Goal: Find specific page/section: Find specific page/section

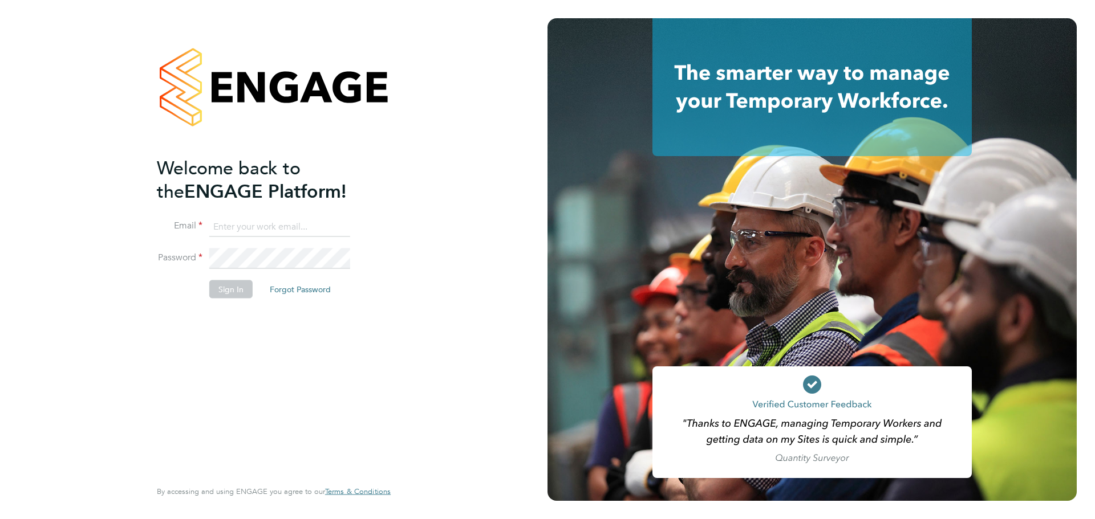
type input "[DOMAIN_NAME][EMAIL_ADDRESS][DOMAIN_NAME]"
click at [235, 340] on div "Welcome back to the ENGAGE Platform! Email [DOMAIN_NAME][EMAIL_ADDRESS][DOMAIN_…" at bounding box center [268, 316] width 222 height 321
click at [231, 294] on button "Sign In" at bounding box center [230, 289] width 43 height 18
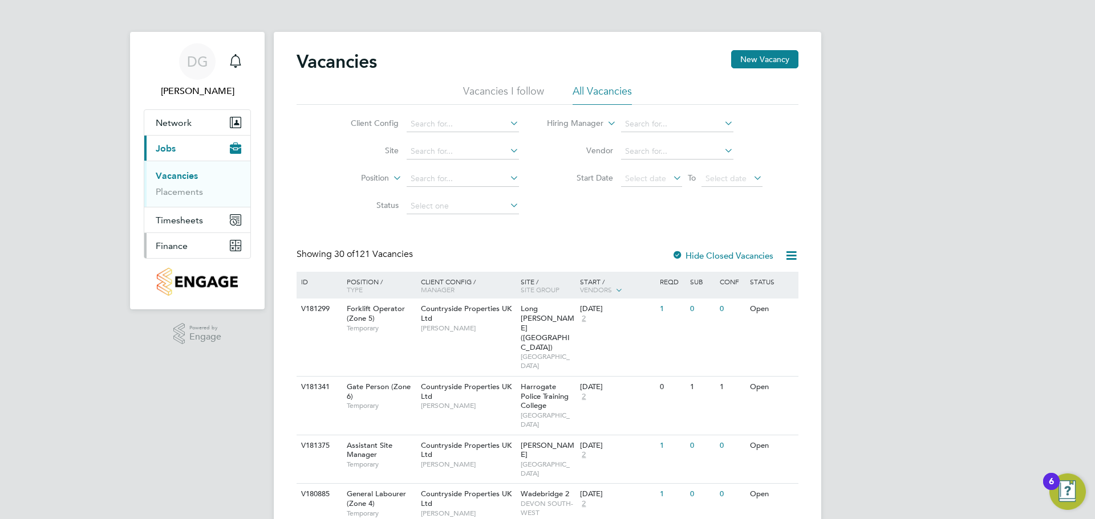
click at [205, 247] on button "Finance" at bounding box center [197, 245] width 106 height 25
click at [194, 229] on link "Invoices & Credit Notes" at bounding box center [191, 233] width 71 height 22
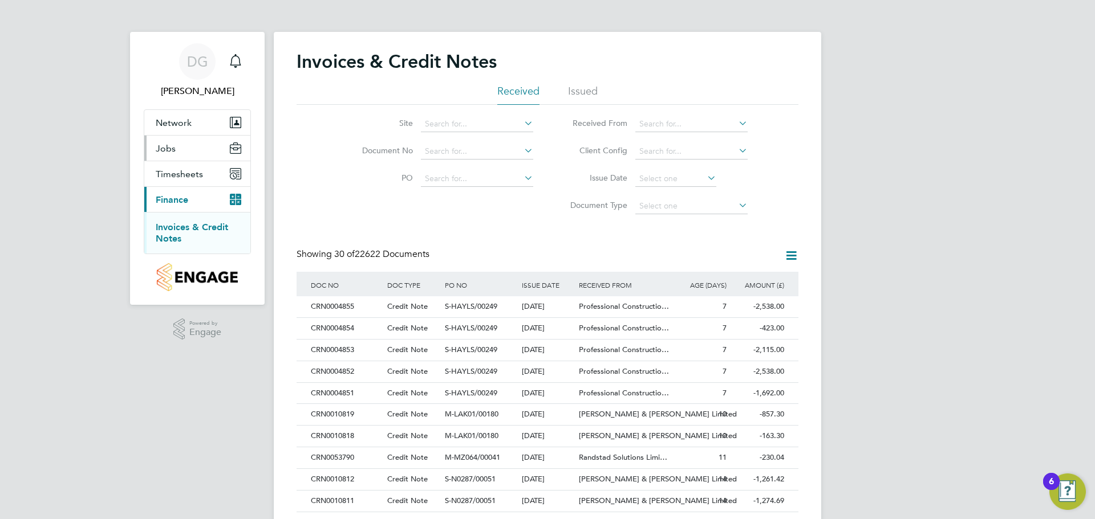
click at [195, 151] on button "Jobs" at bounding box center [197, 148] width 106 height 25
click at [193, 190] on link "Placements" at bounding box center [179, 191] width 47 height 11
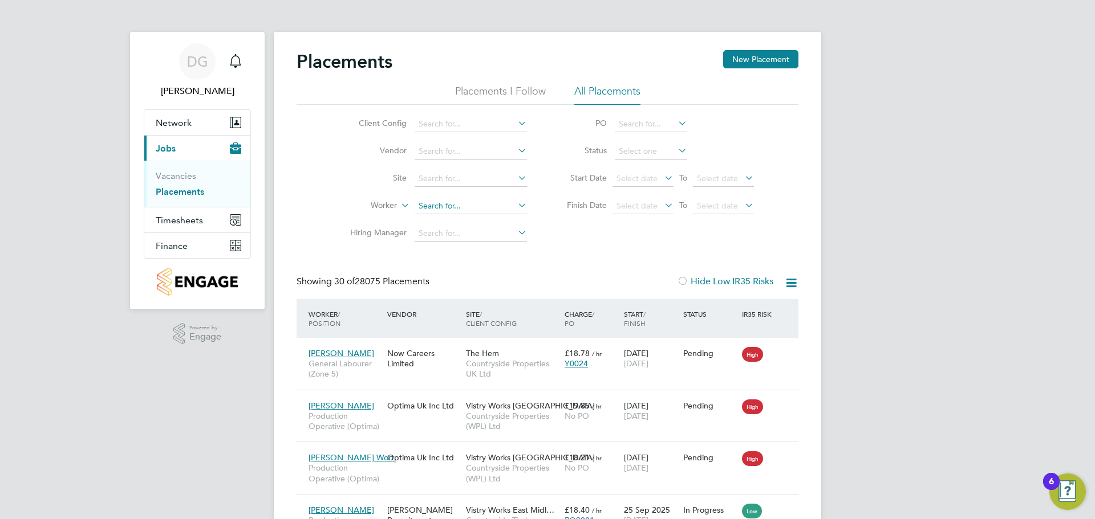
click at [472, 208] on input at bounding box center [470, 206] width 112 height 16
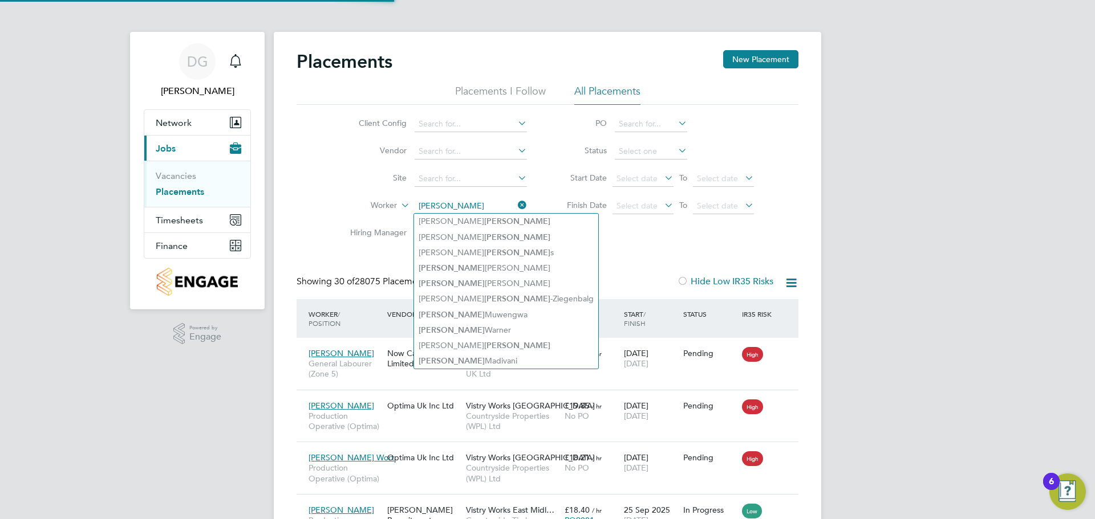
type input "owen na"
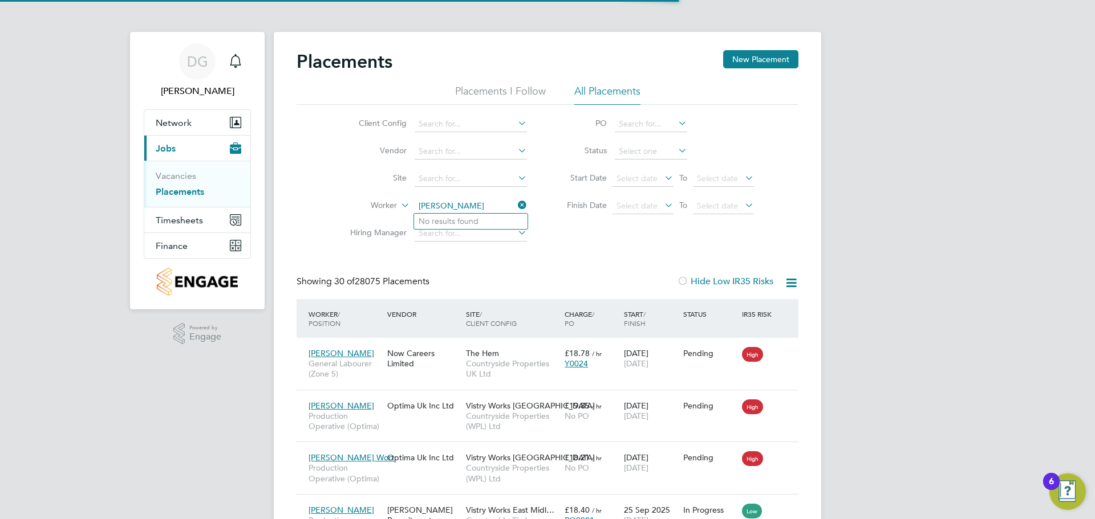
drag, startPoint x: 461, startPoint y: 208, endPoint x: 384, endPoint y: 208, distance: 76.4
click at [384, 208] on li "Worker owen na" at bounding box center [434, 206] width 214 height 27
click at [380, 213] on li "Worker" at bounding box center [434, 206] width 214 height 27
